Goal: Check status: Check status

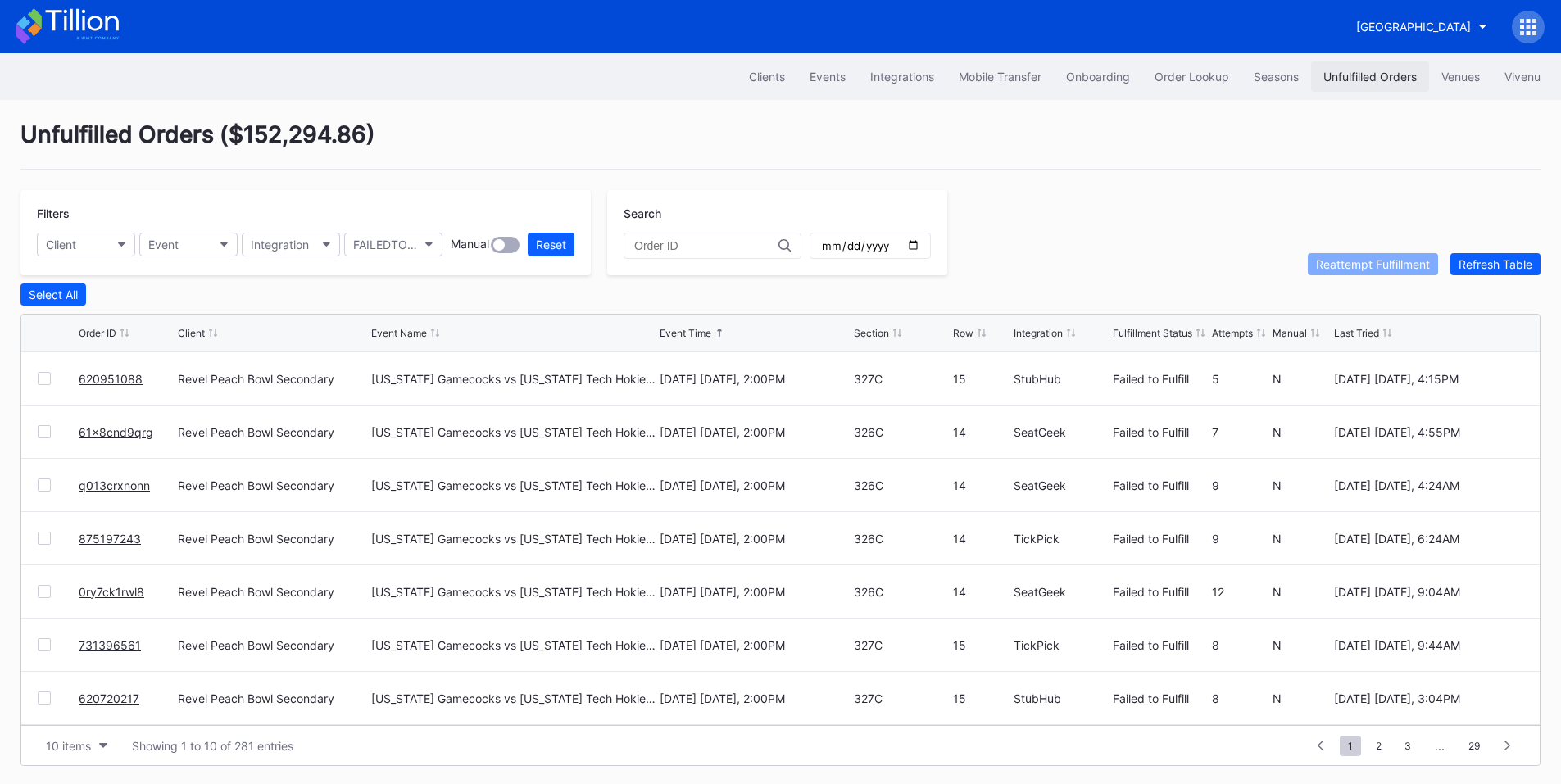
click at [1359, 78] on div "Unfulfilled Orders" at bounding box center [1370, 76] width 94 height 14
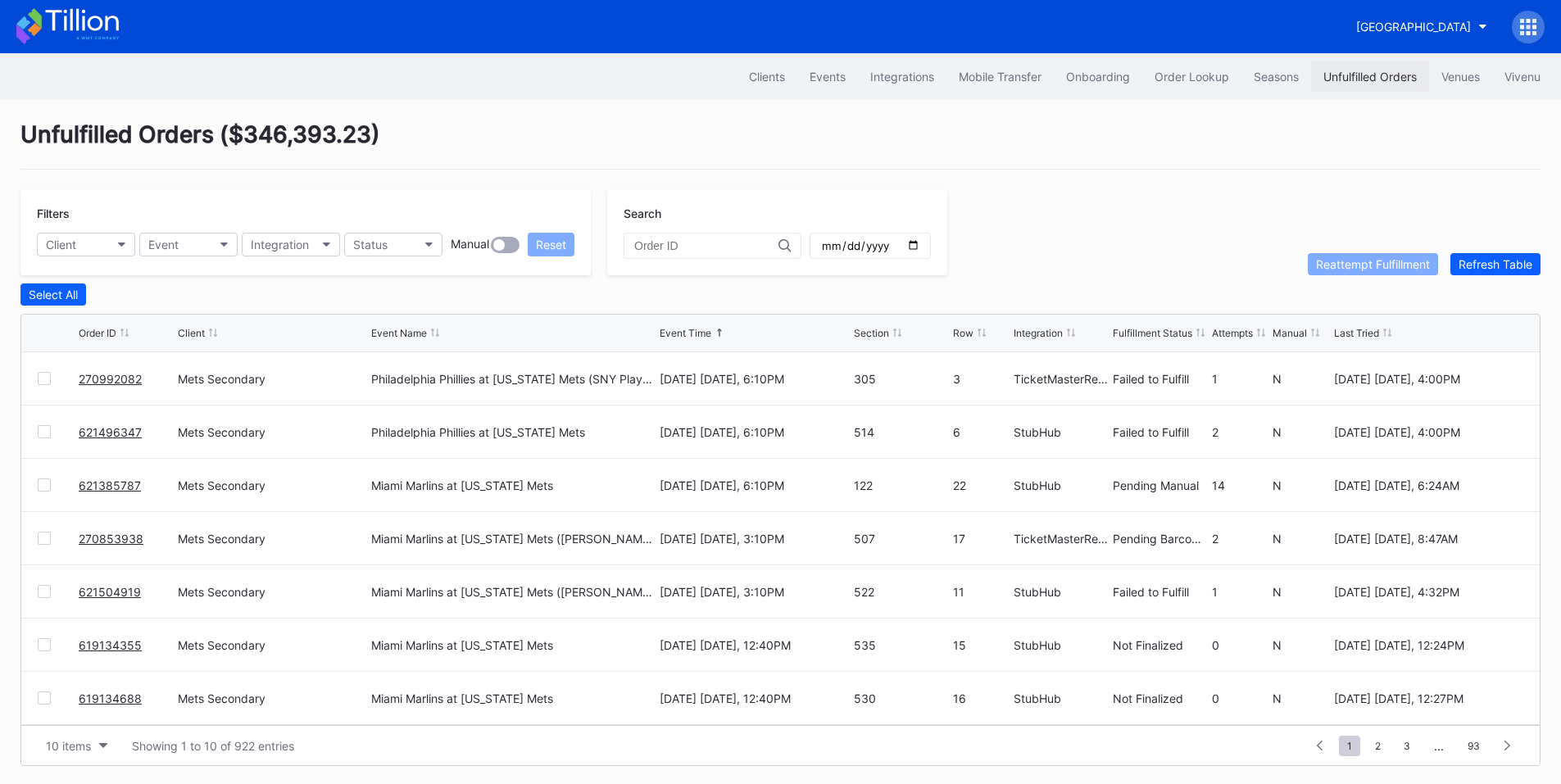
drag, startPoint x: 1371, startPoint y: 75, endPoint x: 1348, endPoint y: 75, distance: 23.0
click at [1371, 75] on div "Unfulfilled Orders" at bounding box center [1370, 76] width 94 height 14
click at [43, 382] on div at bounding box center [44, 378] width 13 height 13
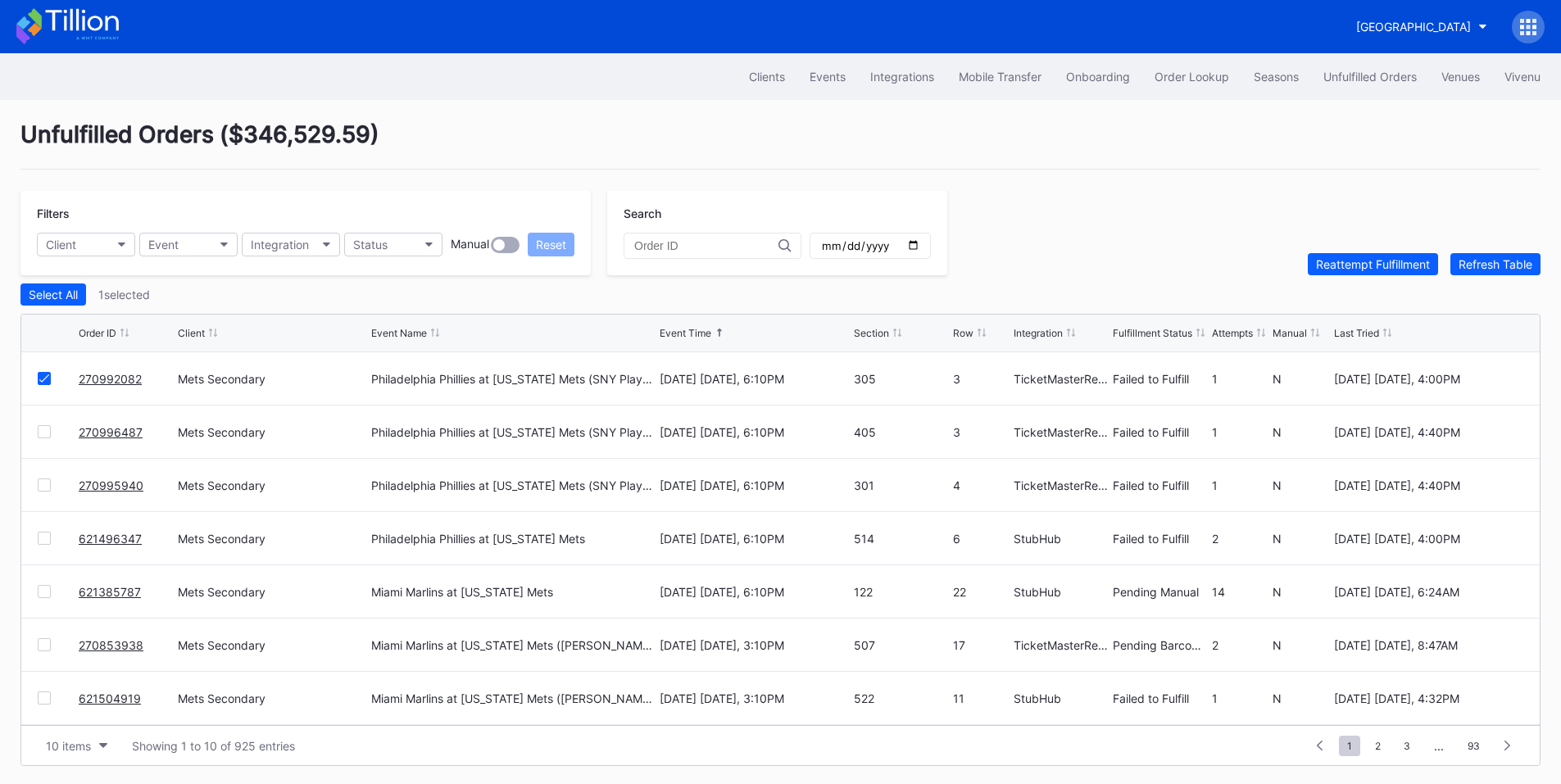
click at [43, 438] on div at bounding box center [44, 432] width 13 height 13
click at [51, 492] on div at bounding box center [58, 485] width 41 height 13
click at [43, 492] on div at bounding box center [44, 485] width 13 height 13
click at [428, 242] on icon "button" at bounding box center [429, 245] width 8 height 5
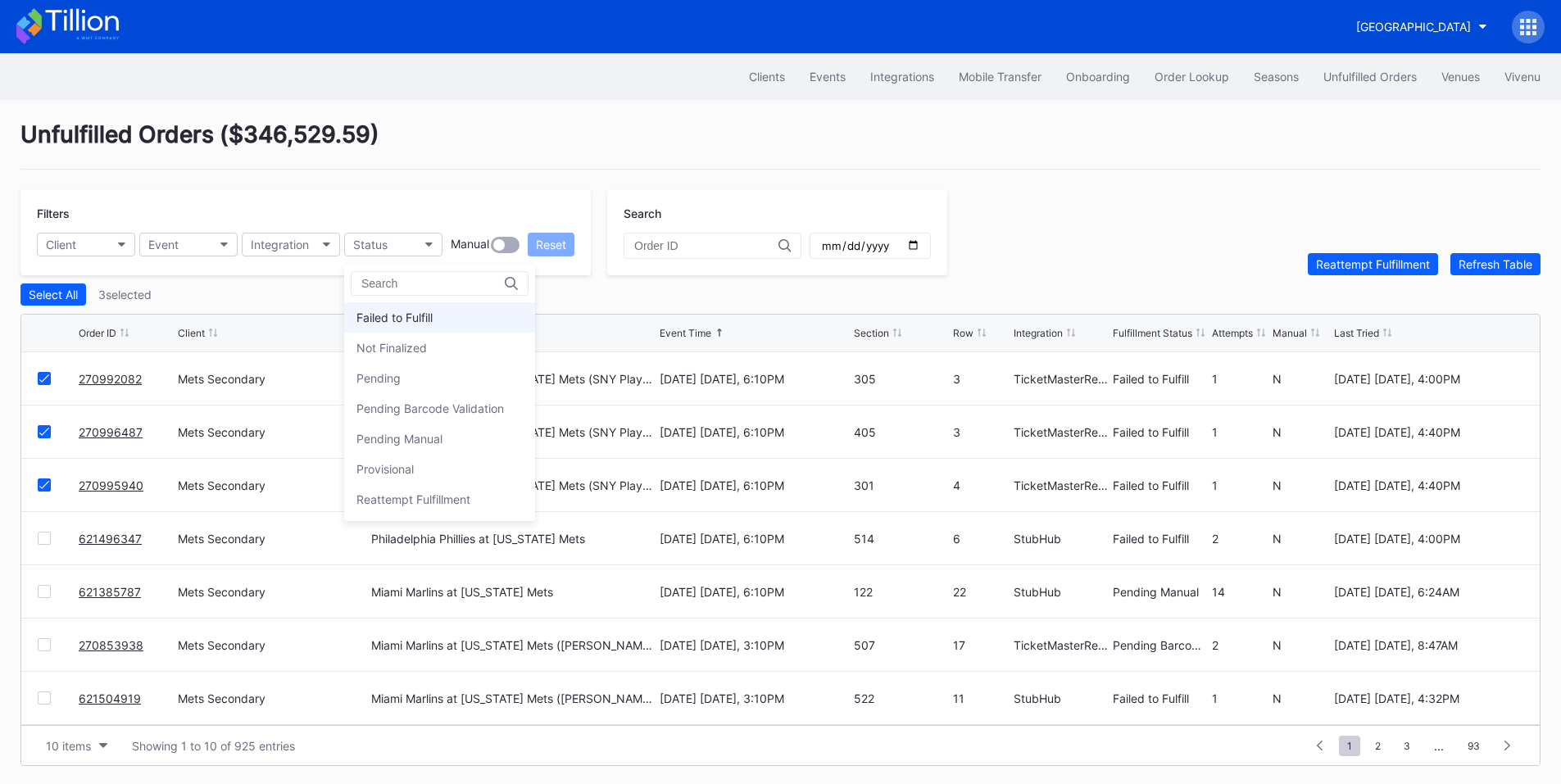
click at [425, 326] on div "Failed to Fulfill" at bounding box center [439, 317] width 191 height 30
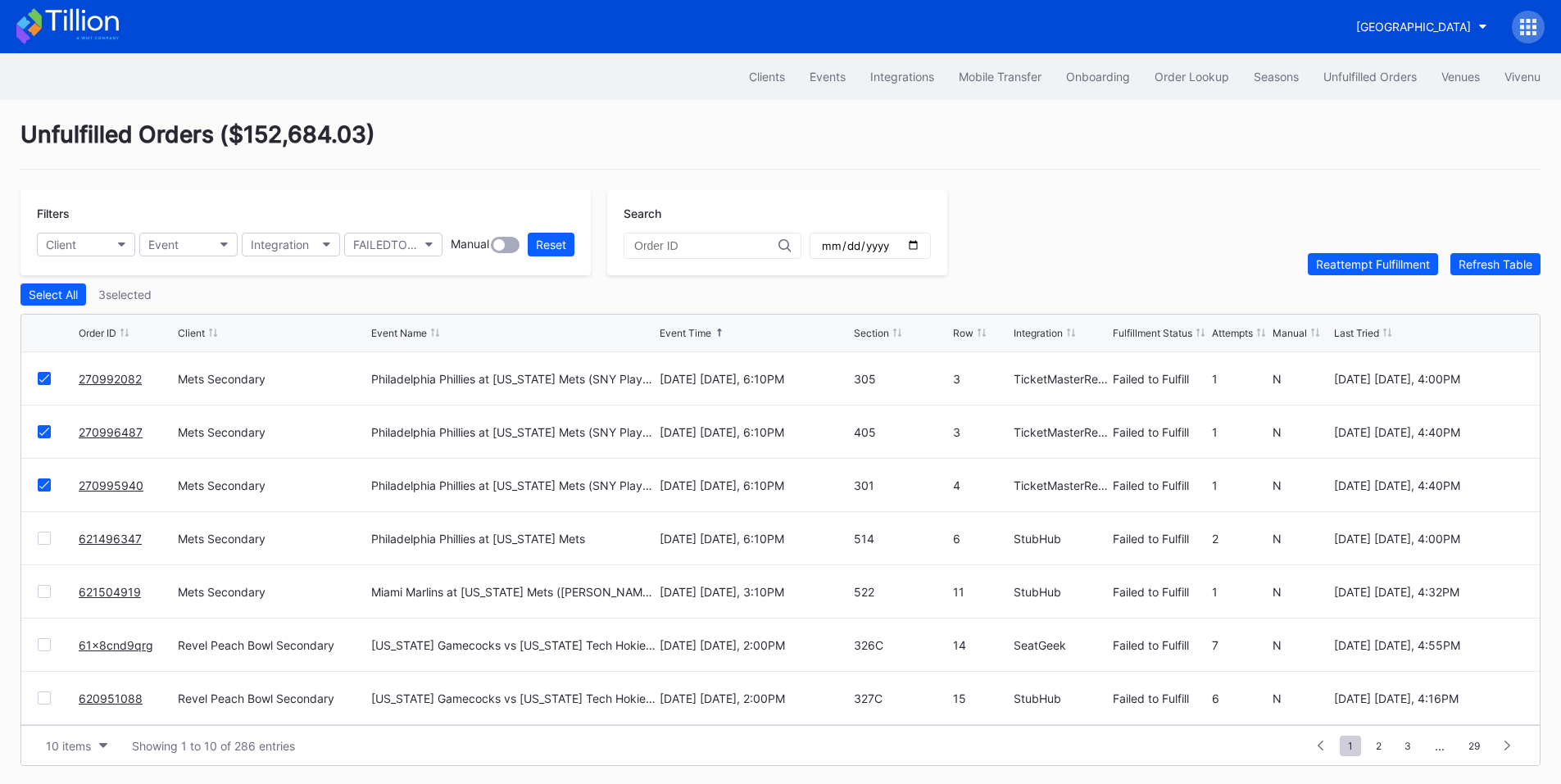
click at [47, 594] on div at bounding box center [44, 592] width 13 height 13
click at [1336, 267] on div "Reattempt Fulfillment" at bounding box center [1373, 264] width 114 height 14
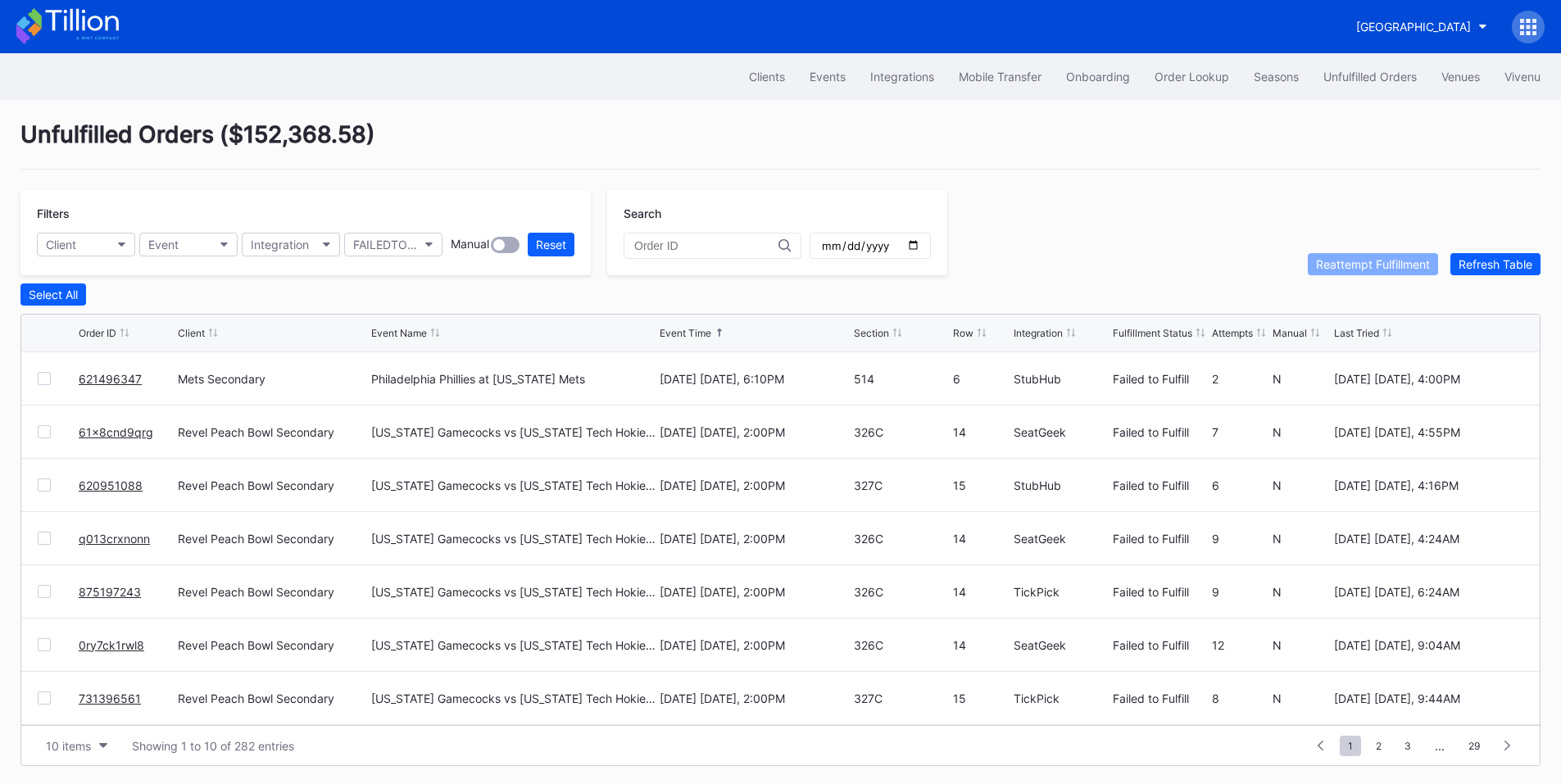
click at [126, 383] on link "621496347" at bounding box center [110, 378] width 63 height 14
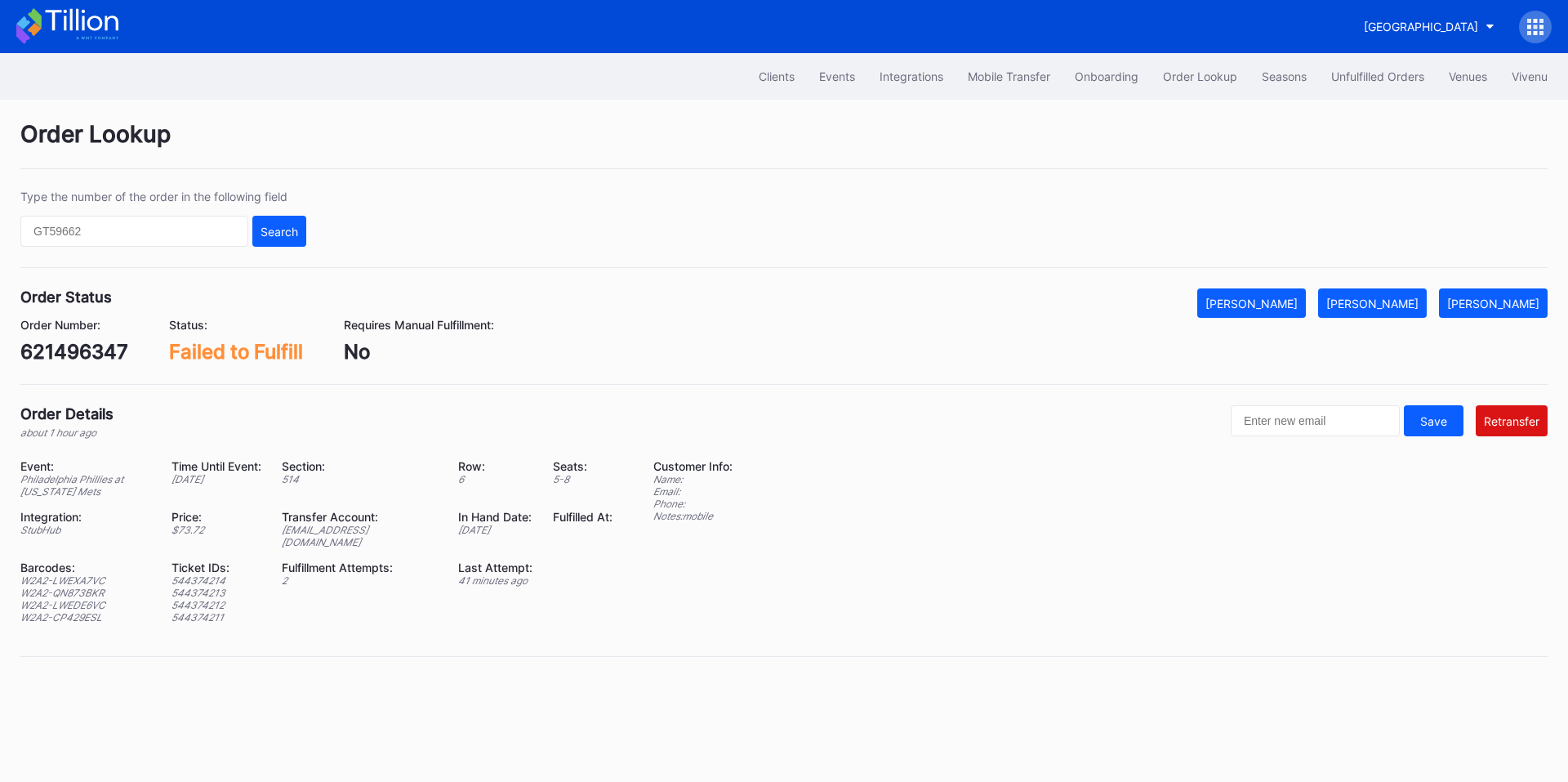
click at [89, 350] on div "621496347" at bounding box center [74, 351] width 108 height 24
copy div "621496347"
click at [184, 239] on input "text" at bounding box center [134, 231] width 228 height 31
paste input "619528897"
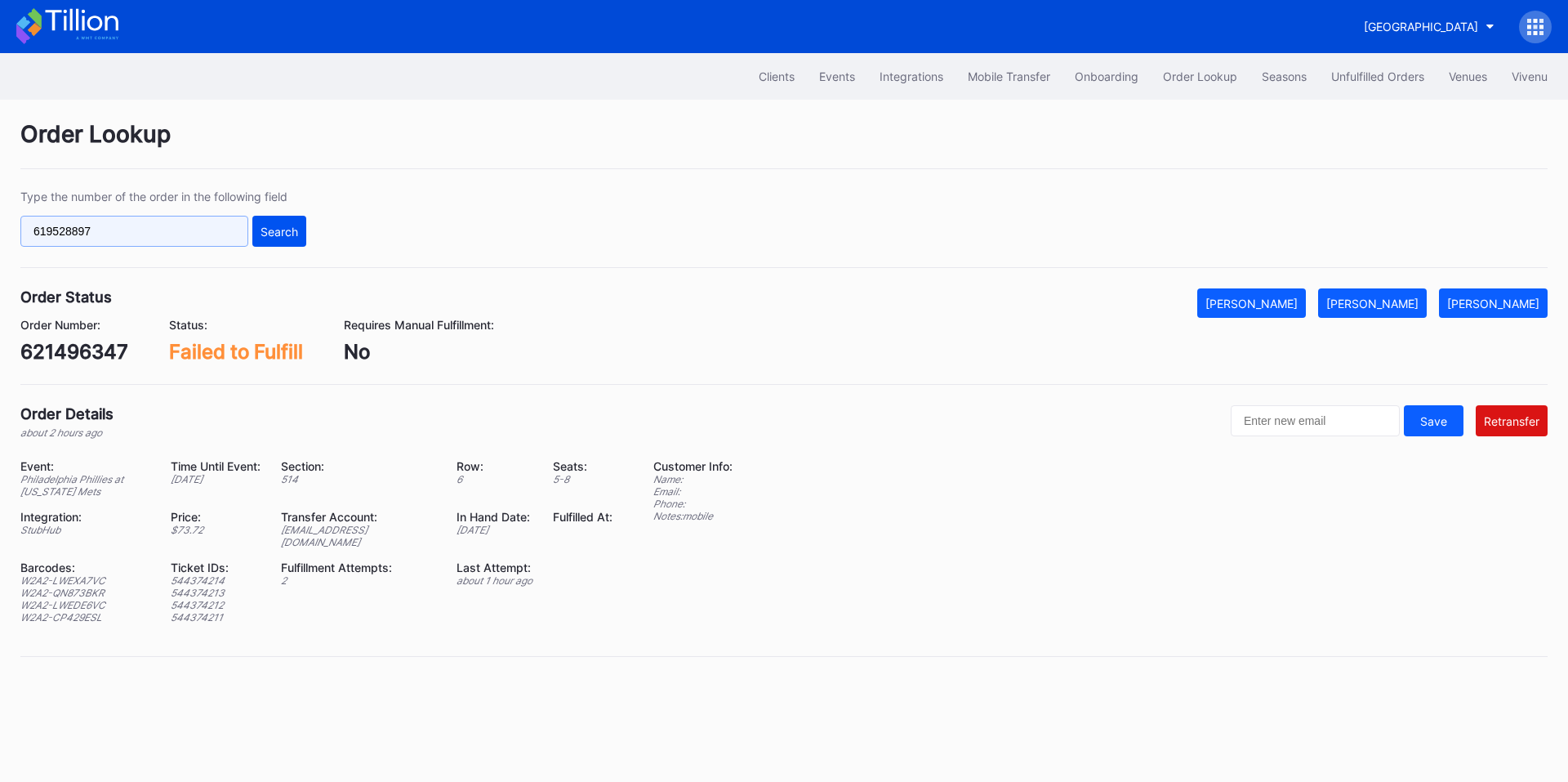
type input "619528897"
click at [260, 230] on div "Search" at bounding box center [279, 231] width 38 height 14
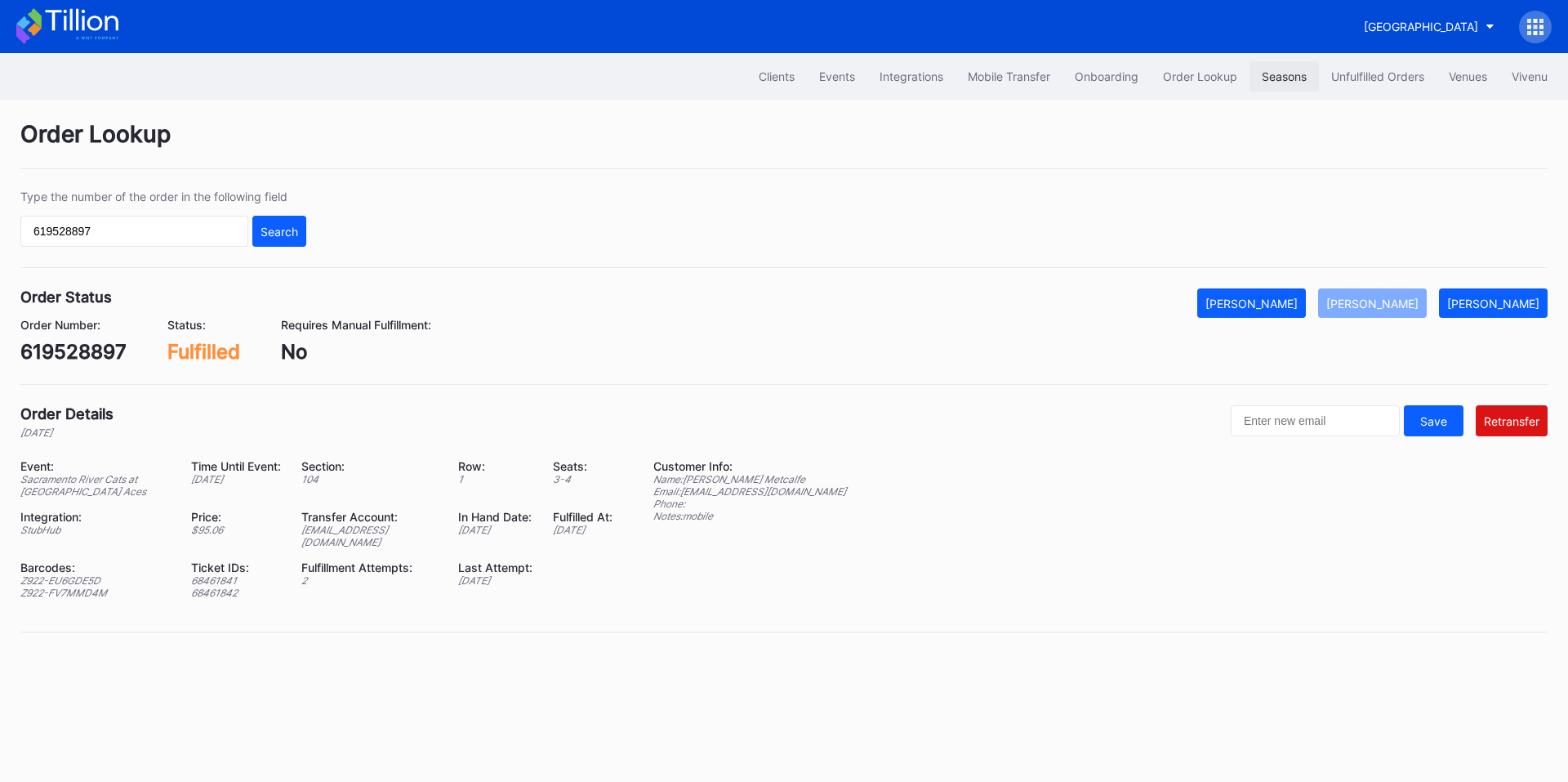
click at [1314, 80] on button "Seasons" at bounding box center [1284, 76] width 70 height 30
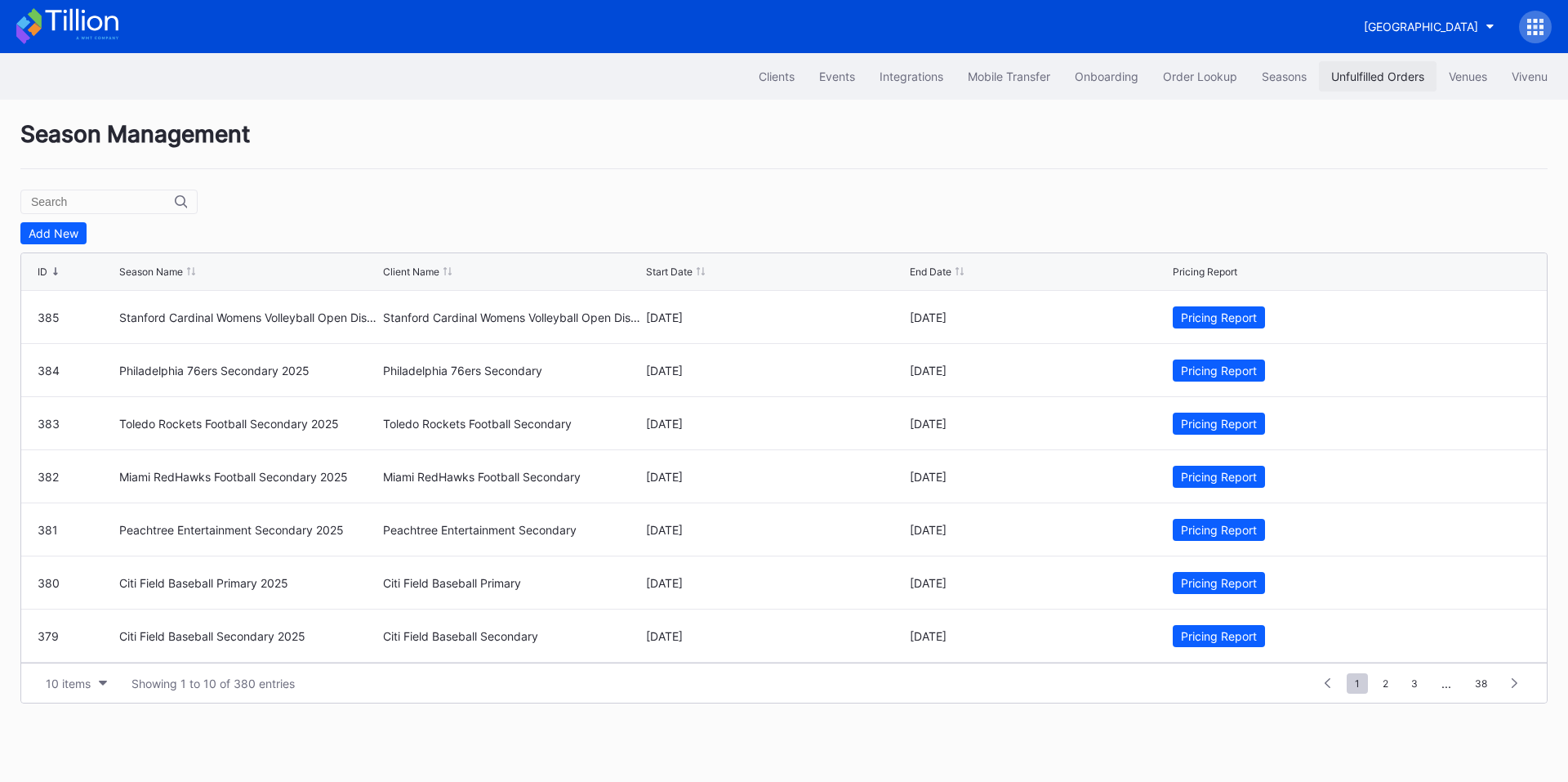
click at [1360, 82] on div "Unfulfilled Orders" at bounding box center [1378, 76] width 93 height 14
